Goal: Information Seeking & Learning: Learn about a topic

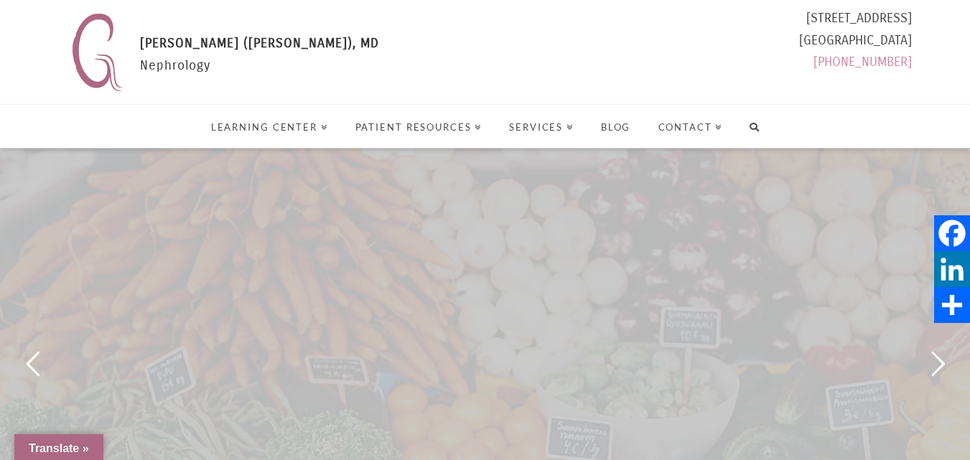
select select "Language Translate Widget"
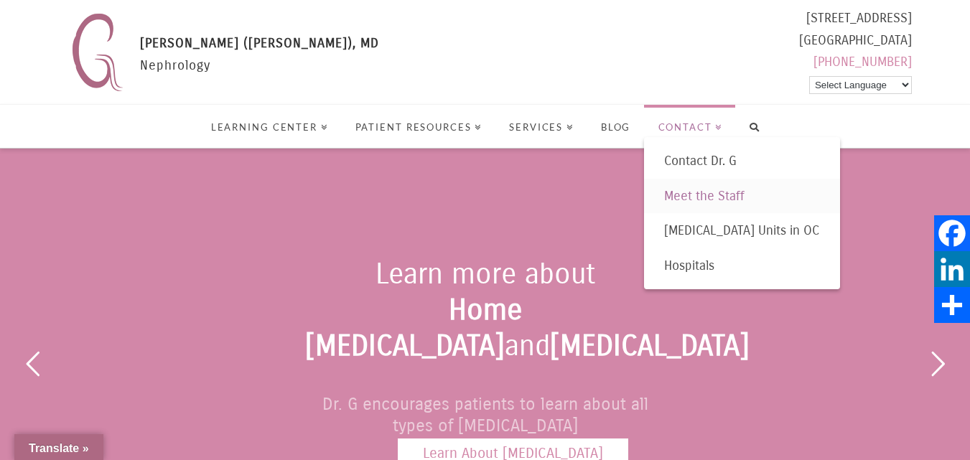
click at [690, 195] on span "Meet the Staff" at bounding box center [704, 196] width 80 height 16
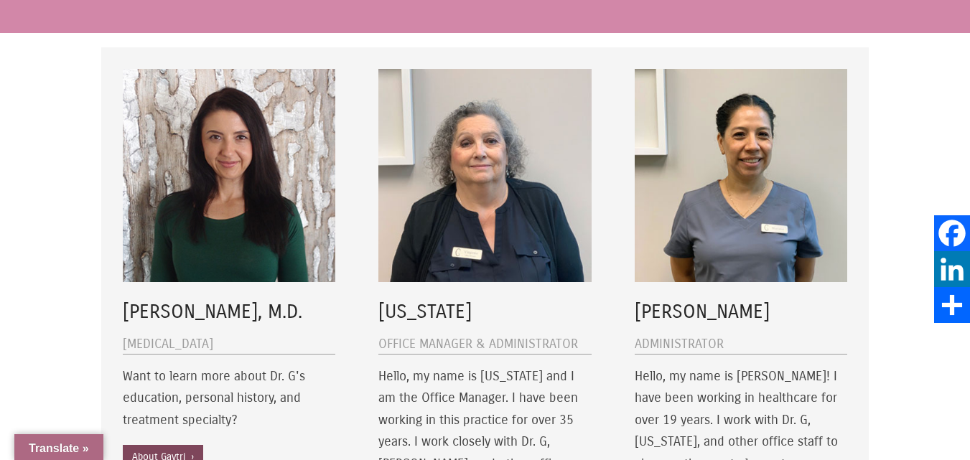
scroll to position [287, 0]
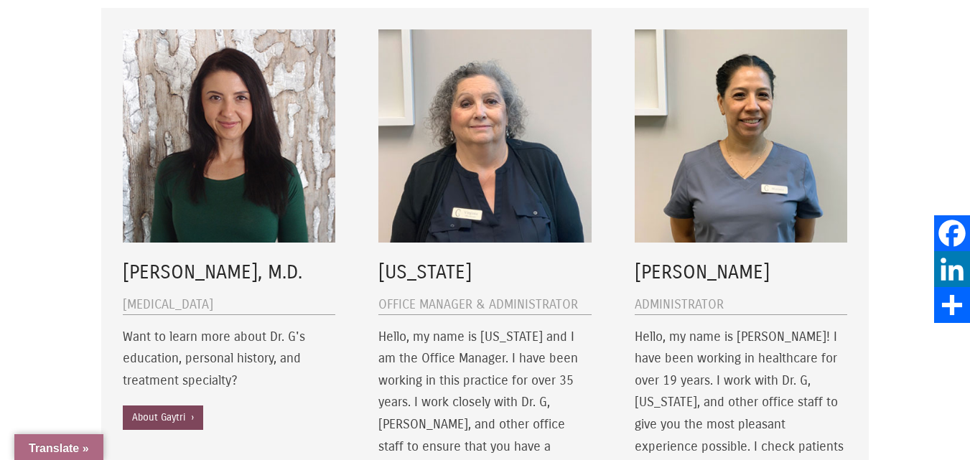
select select "Language Translate Widget"
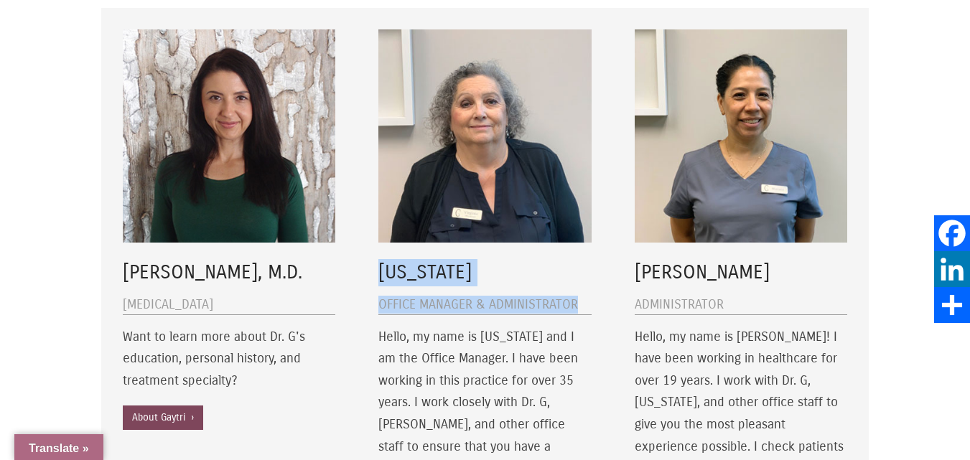
drag, startPoint x: 592, startPoint y: 308, endPoint x: 378, endPoint y: 272, distance: 217.6
click at [378, 272] on div "[US_STATE] Office Manager & Administrator Hello, my name is [US_STATE] and I am…" at bounding box center [485, 329] width 256 height 642
copy div "[US_STATE] Office Manager & Administrator"
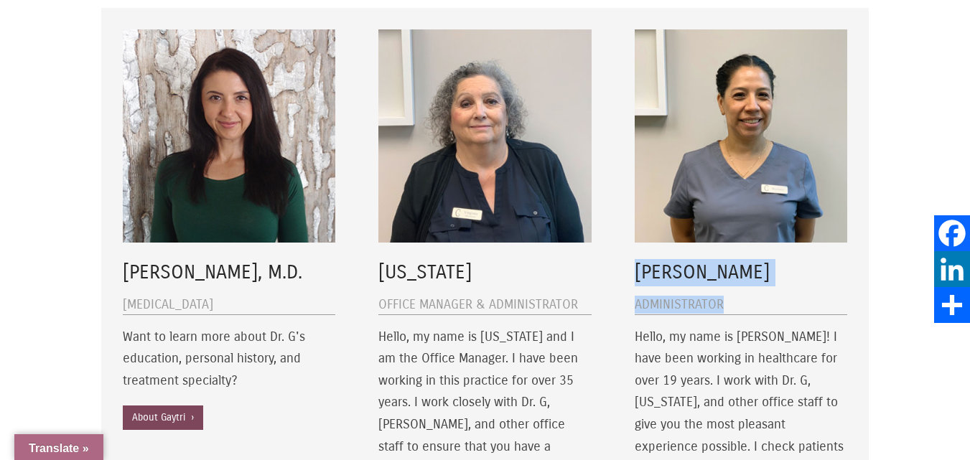
drag, startPoint x: 731, startPoint y: 305, endPoint x: 637, endPoint y: 270, distance: 100.4
click at [637, 270] on div "[PERSON_NAME] Administrator Hello, my name is [PERSON_NAME]! I have been workin…" at bounding box center [741, 319] width 212 height 581
copy div "Mariana Administrator"
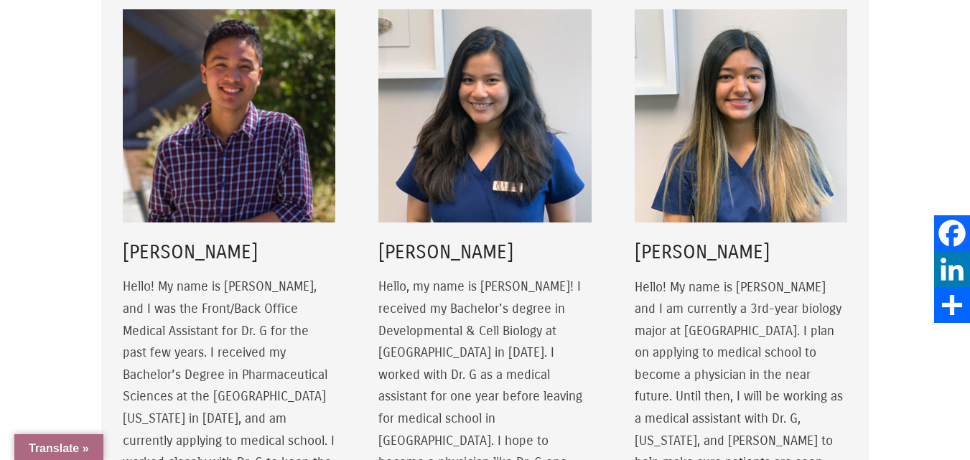
scroll to position [1077, 0]
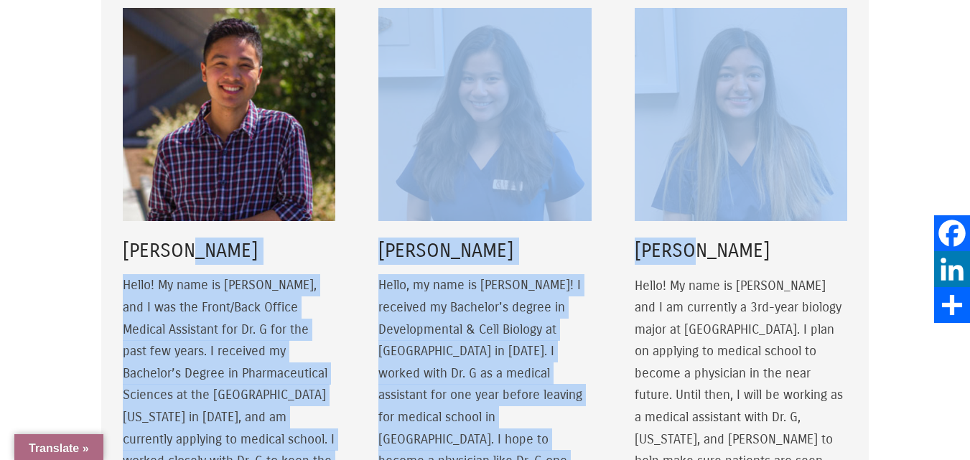
drag, startPoint x: 721, startPoint y: 225, endPoint x: 205, endPoint y: 225, distance: 515.4
click at [205, 225] on div "[PERSON_NAME] Hello! My name is [PERSON_NAME], and I was the Front/Back Office …" at bounding box center [484, 292] width 767 height 612
click at [240, 238] on h5 "[PERSON_NAME]" at bounding box center [229, 251] width 212 height 27
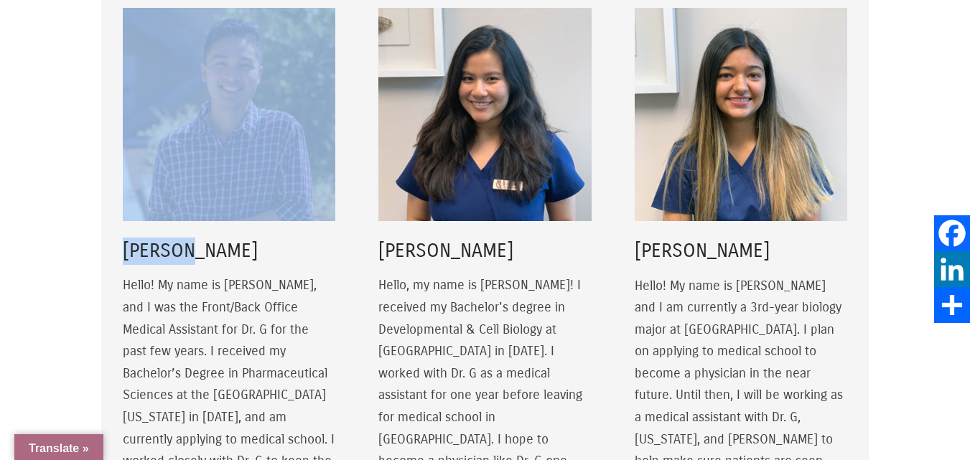
drag, startPoint x: 212, startPoint y: 228, endPoint x: 101, endPoint y: 227, distance: 112.0
click at [101, 227] on div "[PERSON_NAME], [PERSON_NAME][MEDICAL_DATA] Want to learn more about Dr. G's edu…" at bounding box center [485, 246] width 854 height 2085
copy div "[PERSON_NAME]"
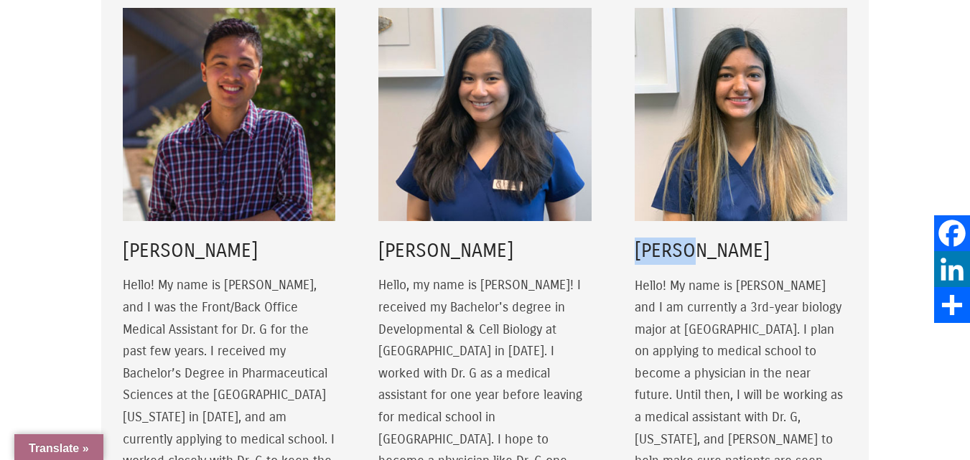
drag, startPoint x: 706, startPoint y: 235, endPoint x: 631, endPoint y: 233, distance: 75.4
click at [631, 233] on div "[PERSON_NAME] Hello! My name is [PERSON_NAME] and I am currently a 3rd-year bio…" at bounding box center [741, 292] width 256 height 612
copy h5 "[PERSON_NAME]"
drag, startPoint x: 465, startPoint y: 231, endPoint x: 379, endPoint y: 235, distance: 86.3
click at [379, 238] on h5 "[PERSON_NAME]" at bounding box center [484, 251] width 212 height 27
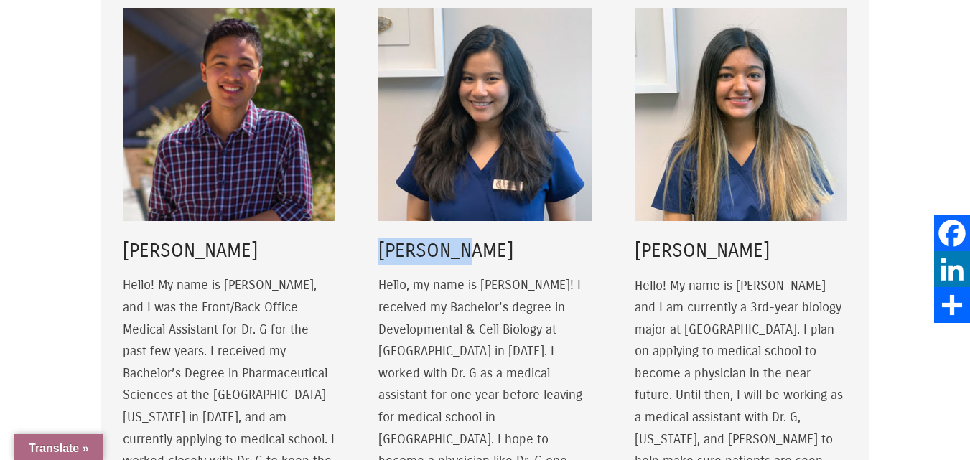
copy h5 "[PERSON_NAME]"
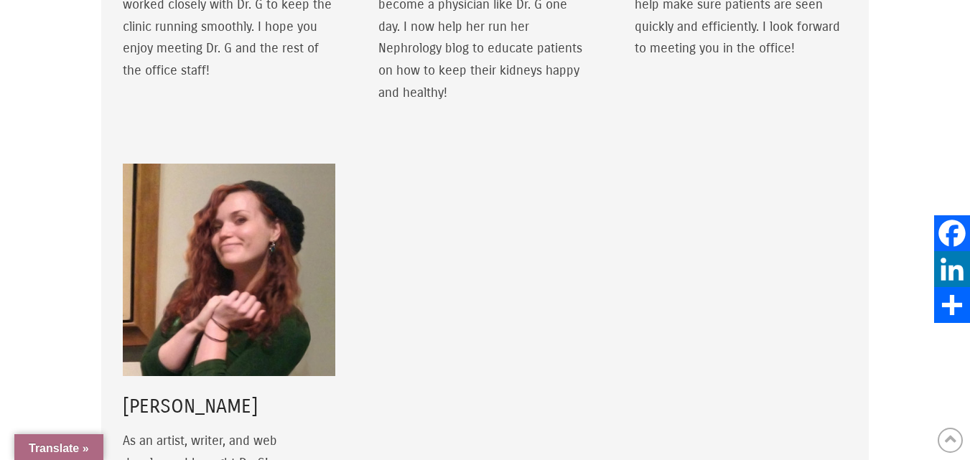
scroll to position [1579, 0]
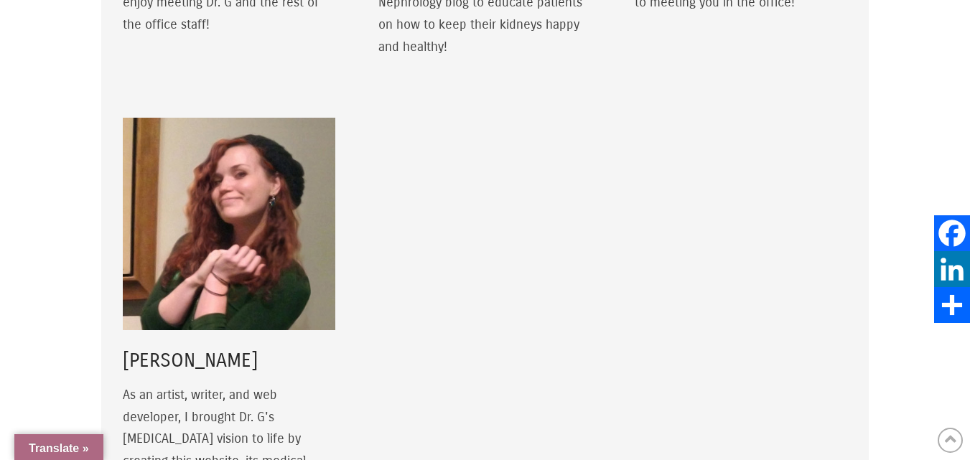
drag, startPoint x: 327, startPoint y: 292, endPoint x: 113, endPoint y: 287, distance: 214.0
click at [113, 287] on div "[PERSON_NAME] As an artist, writer, and web developer, I brought Dr. G's [MEDIC…" at bounding box center [229, 376] width 256 height 561
copy h5 "[PERSON_NAME]"
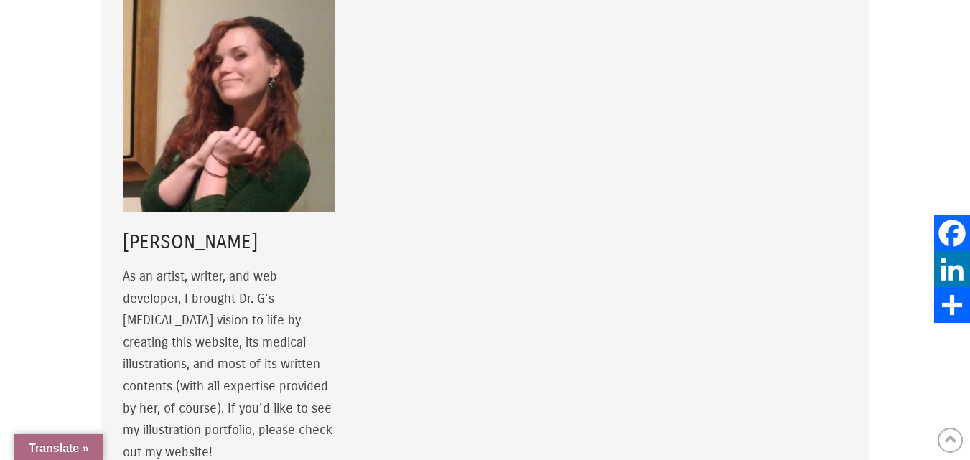
scroll to position [1723, 0]
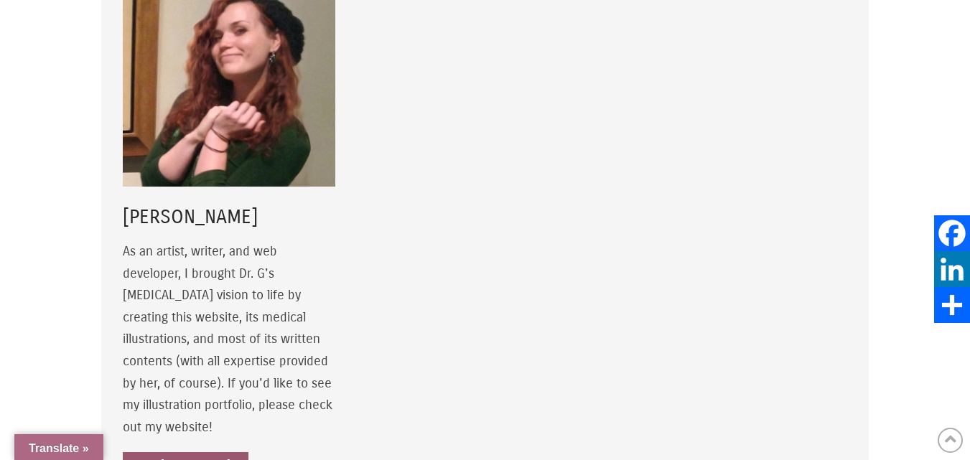
click at [184, 452] on link "About [PERSON_NAME] ›" at bounding box center [186, 464] width 126 height 24
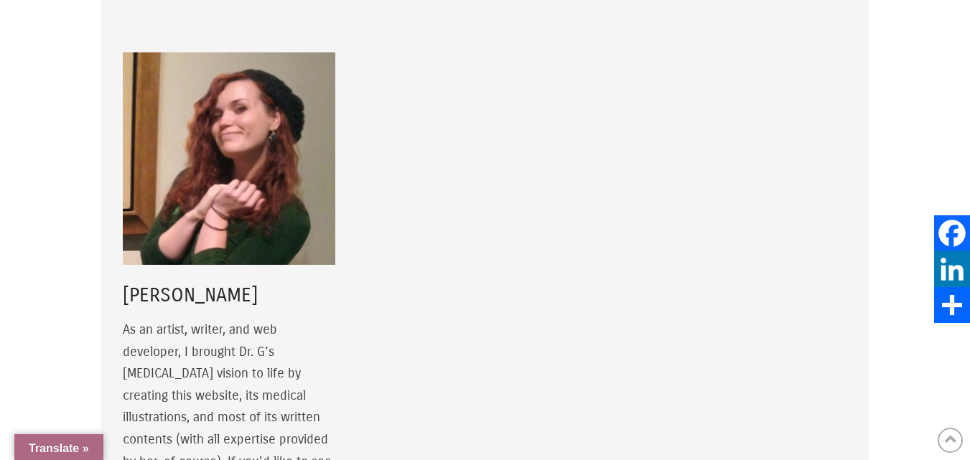
scroll to position [1508, 0]
